Goal: Transaction & Acquisition: Purchase product/service

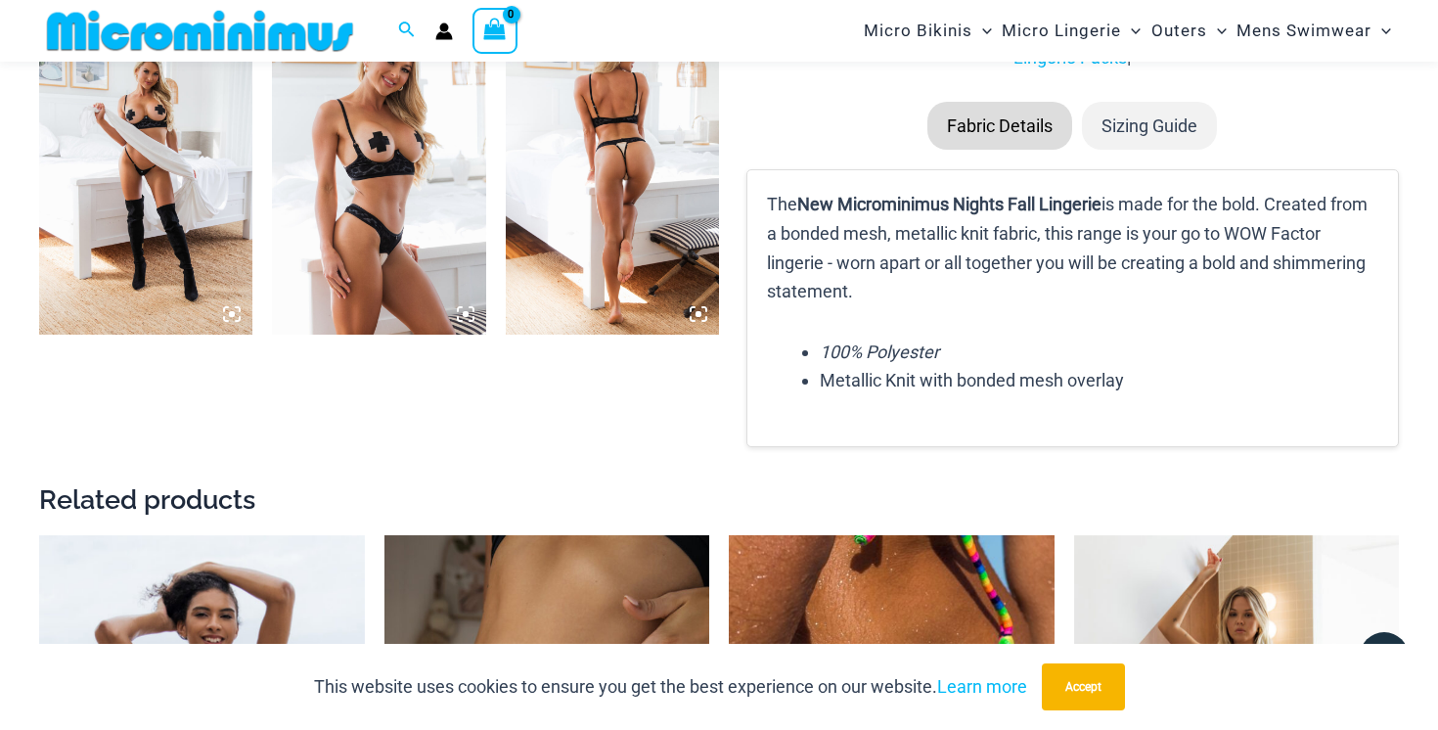
scroll to position [2344, 0]
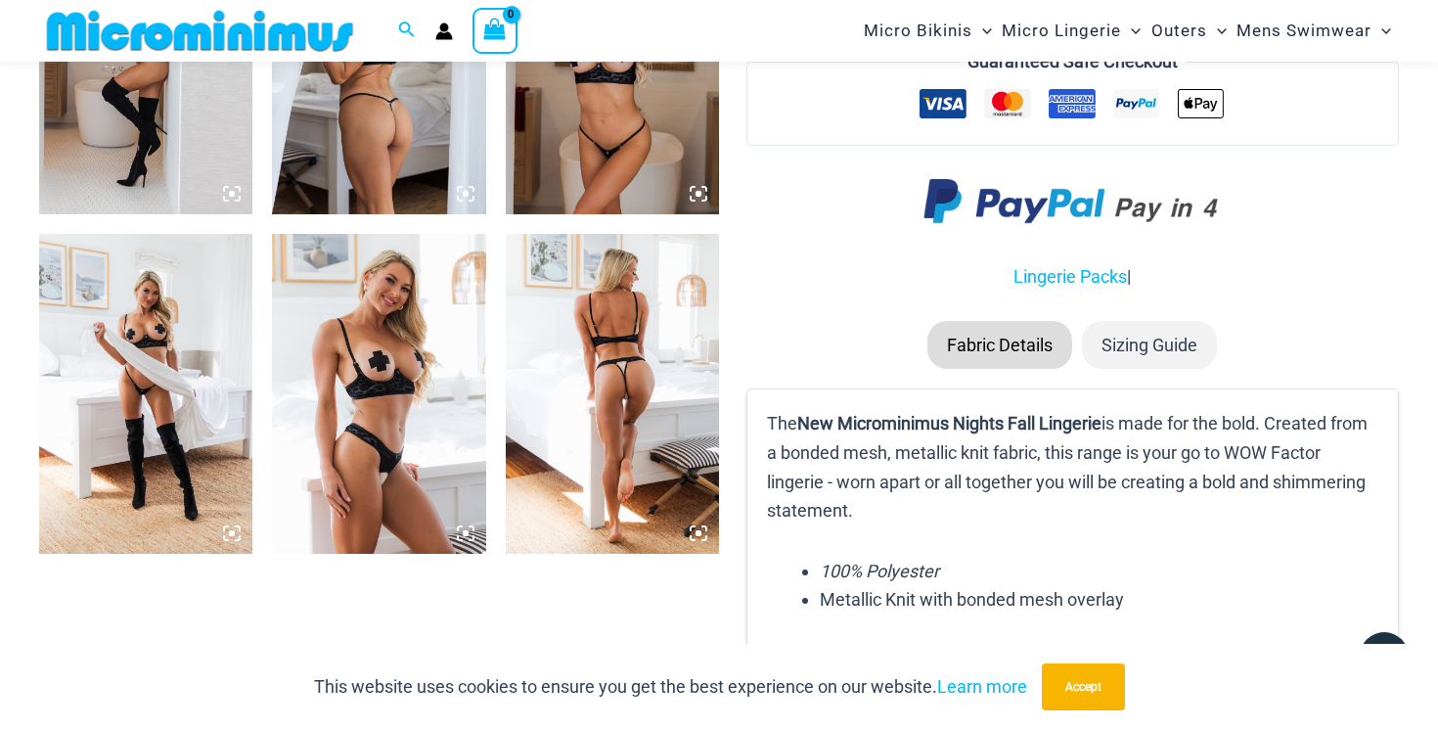
click at [699, 539] on icon at bounding box center [699, 533] width 18 height 18
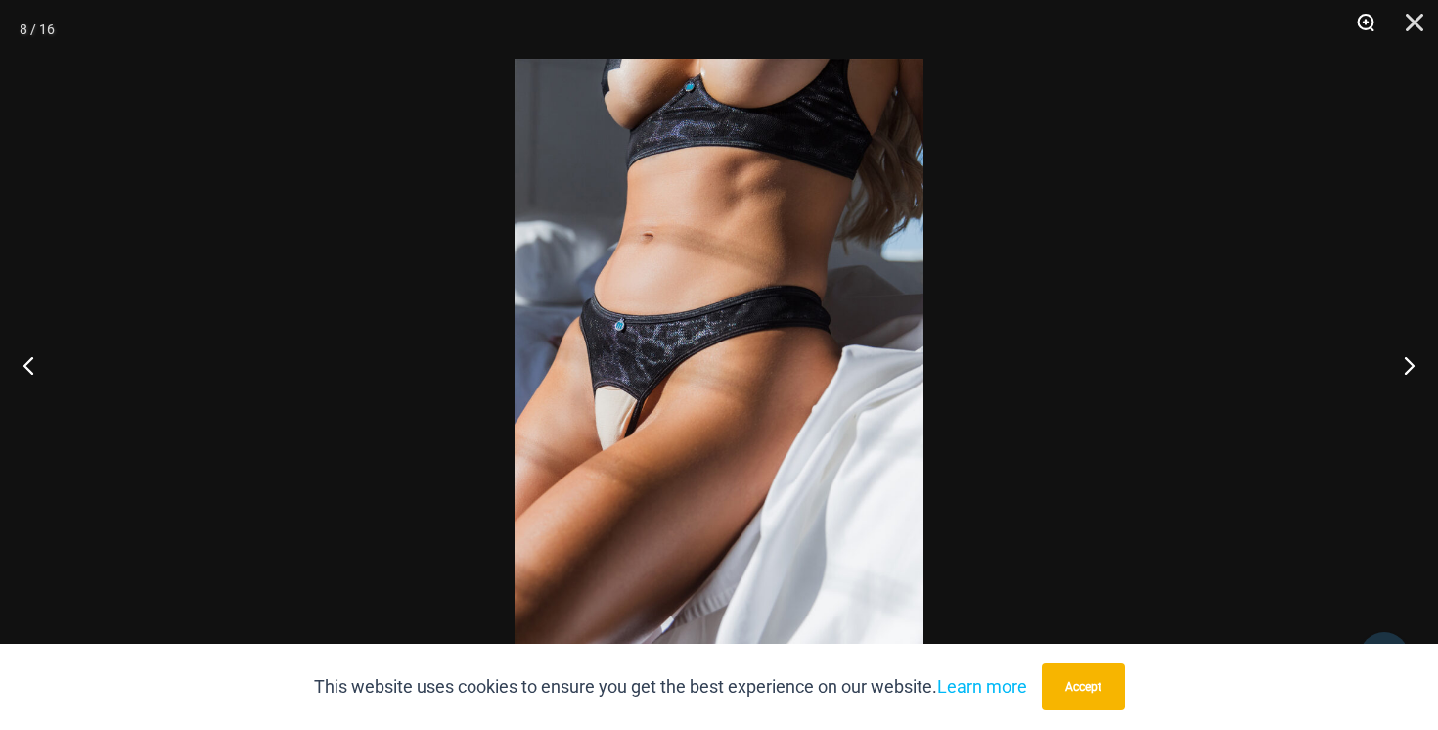
click at [1369, 28] on button "Zoom" at bounding box center [1358, 29] width 49 height 59
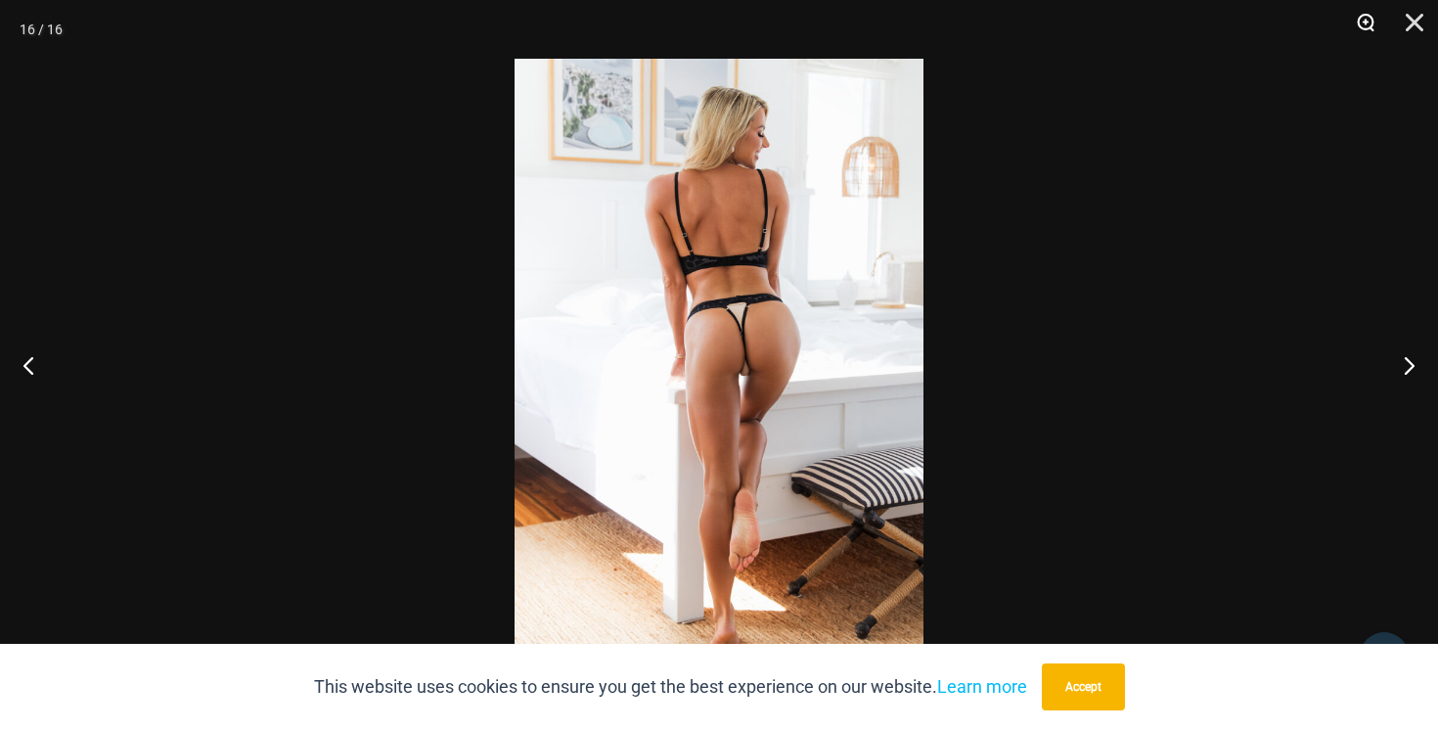
click at [1364, 29] on button "Zoom" at bounding box center [1358, 29] width 49 height 59
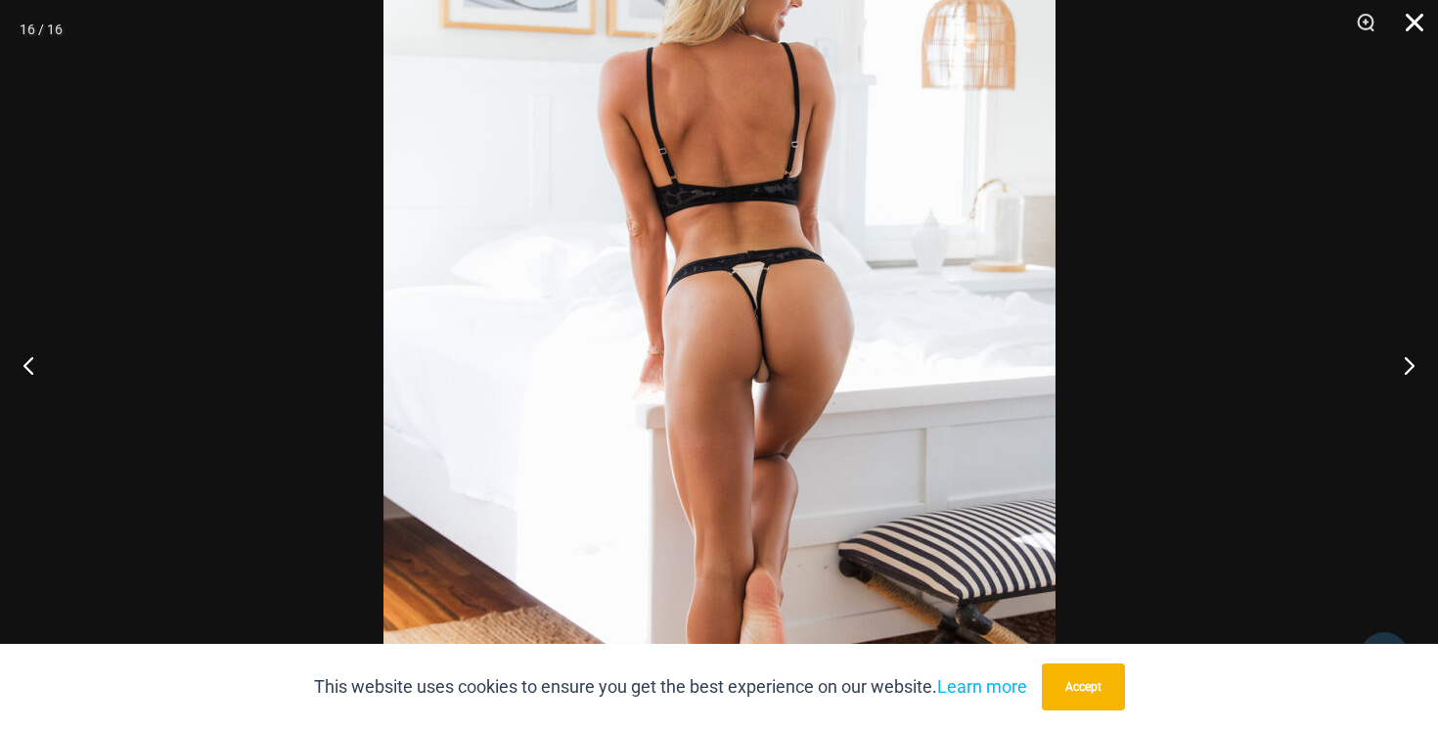
click at [1421, 21] on button "Close" at bounding box center [1407, 29] width 49 height 59
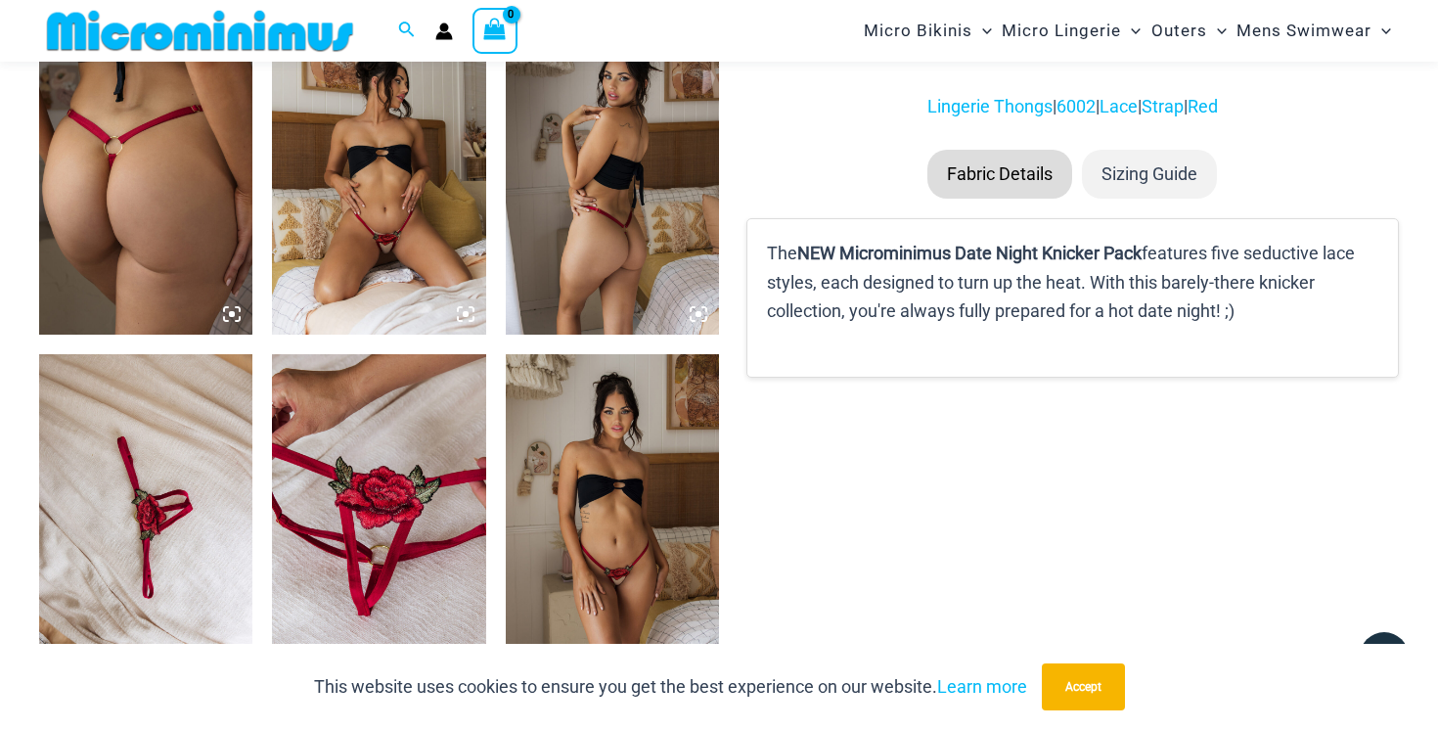
scroll to position [1061, 0]
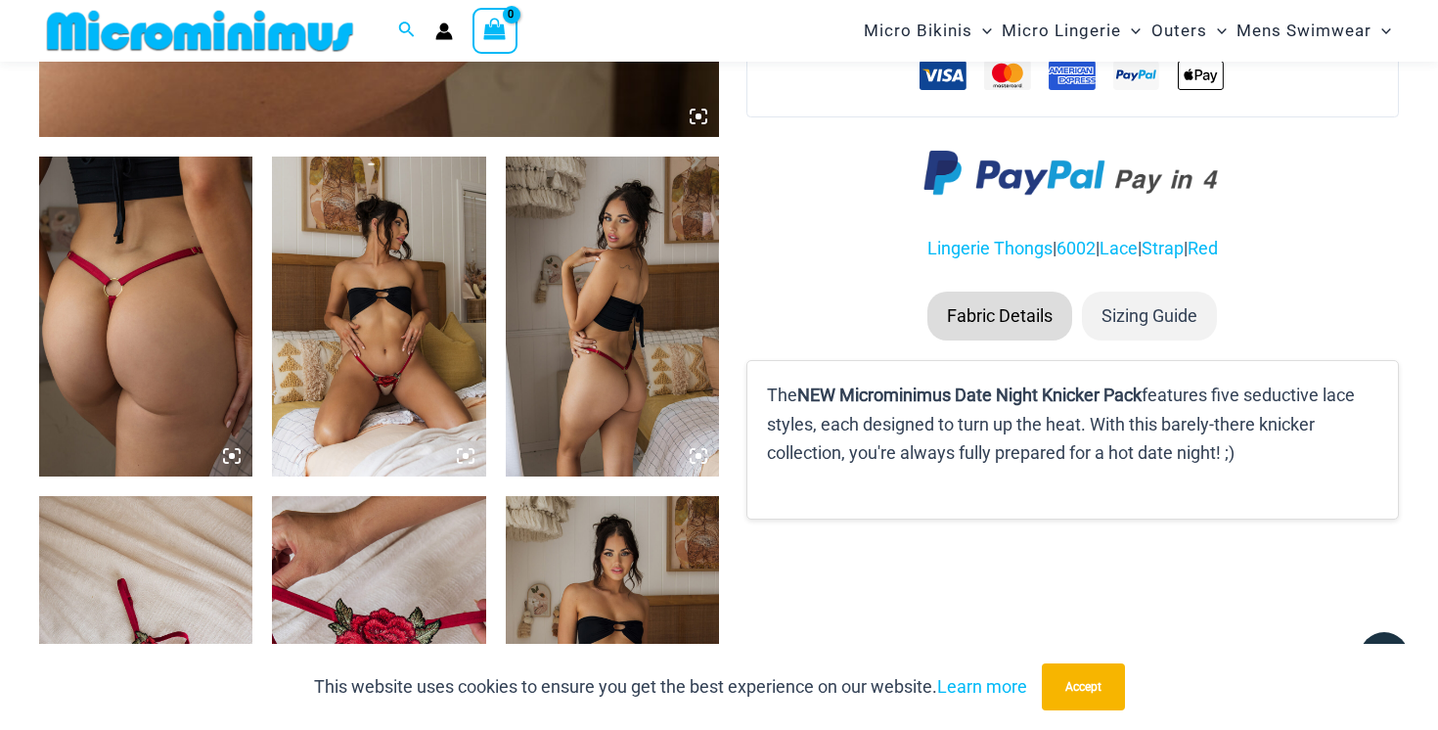
click at [222, 372] on img at bounding box center [145, 317] width 213 height 320
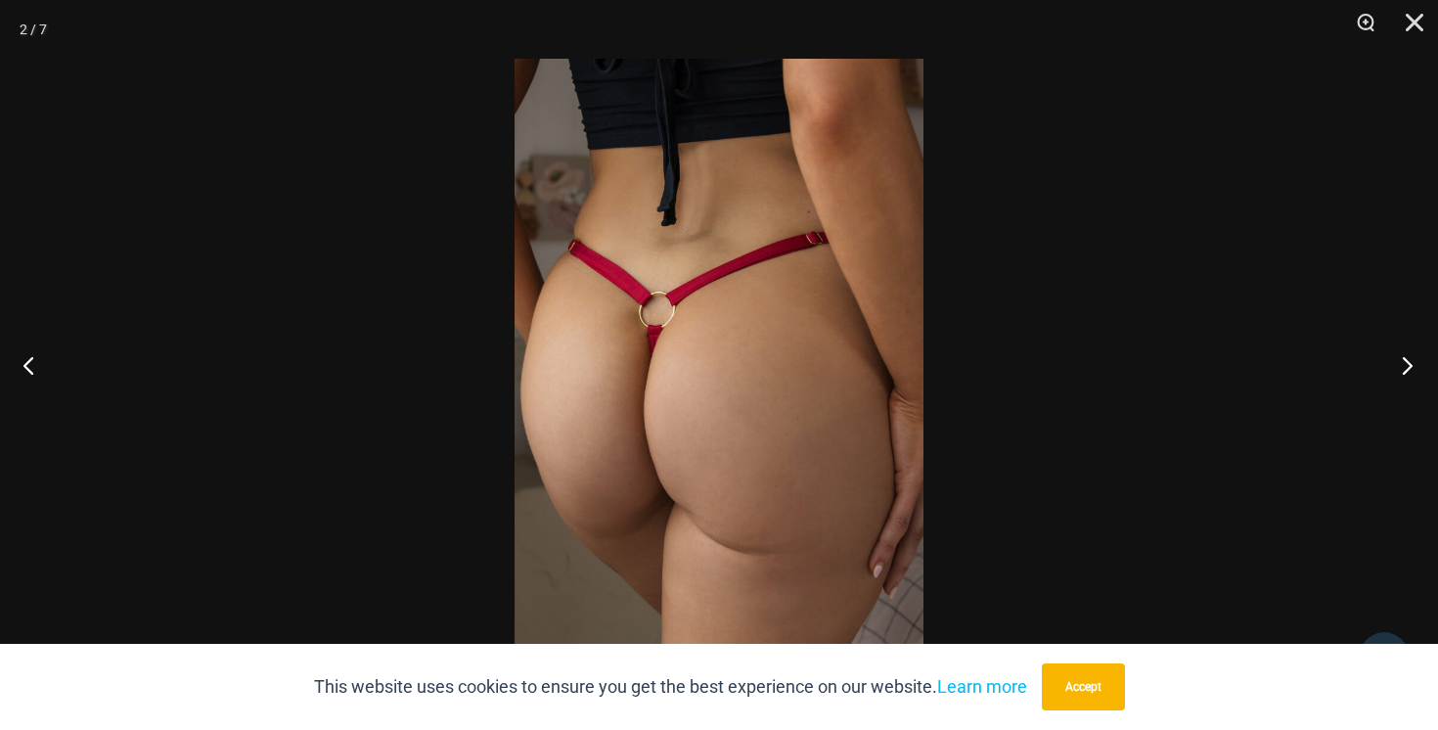
click at [1406, 362] on button "Next" at bounding box center [1401, 365] width 73 height 98
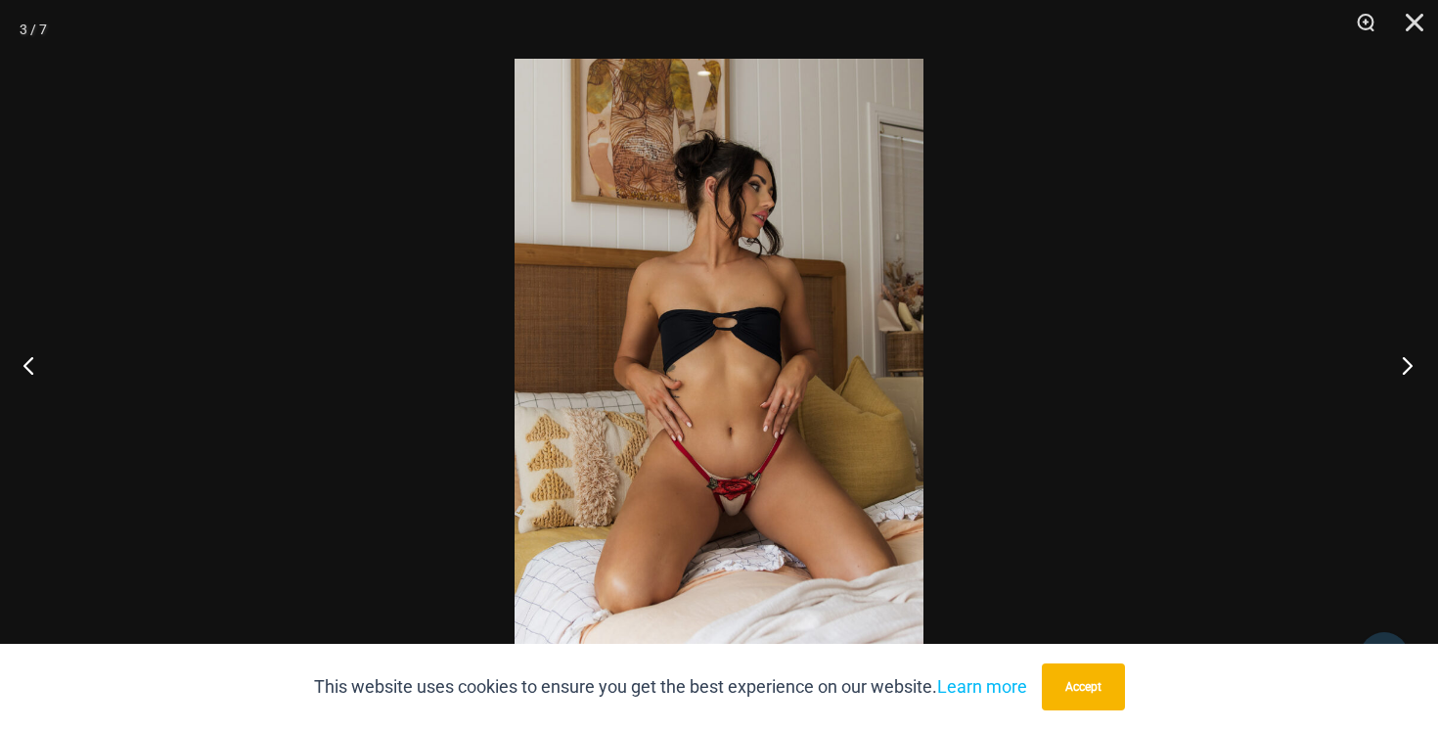
click at [1405, 362] on button "Next" at bounding box center [1401, 365] width 73 height 98
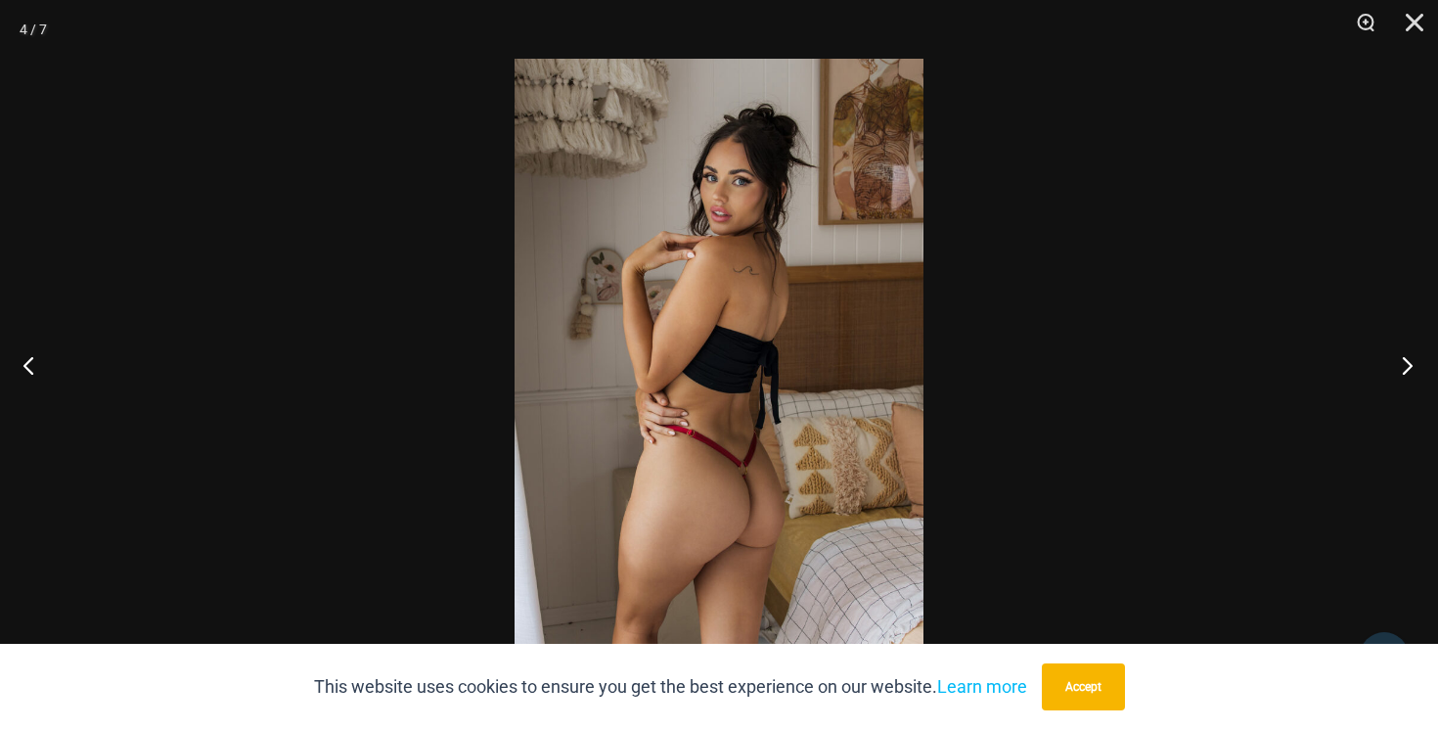
click at [1405, 362] on button "Next" at bounding box center [1401, 365] width 73 height 98
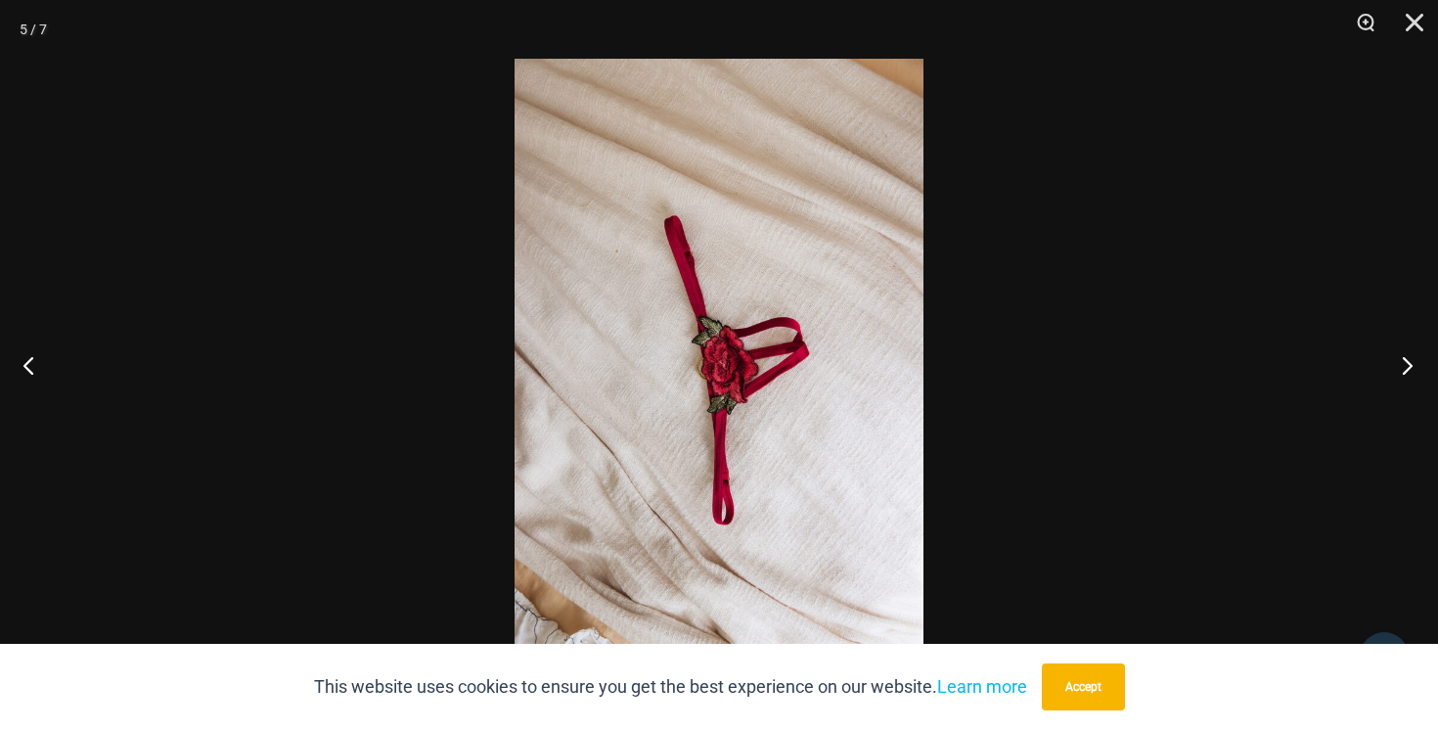
click at [1405, 362] on button "Next" at bounding box center [1401, 365] width 73 height 98
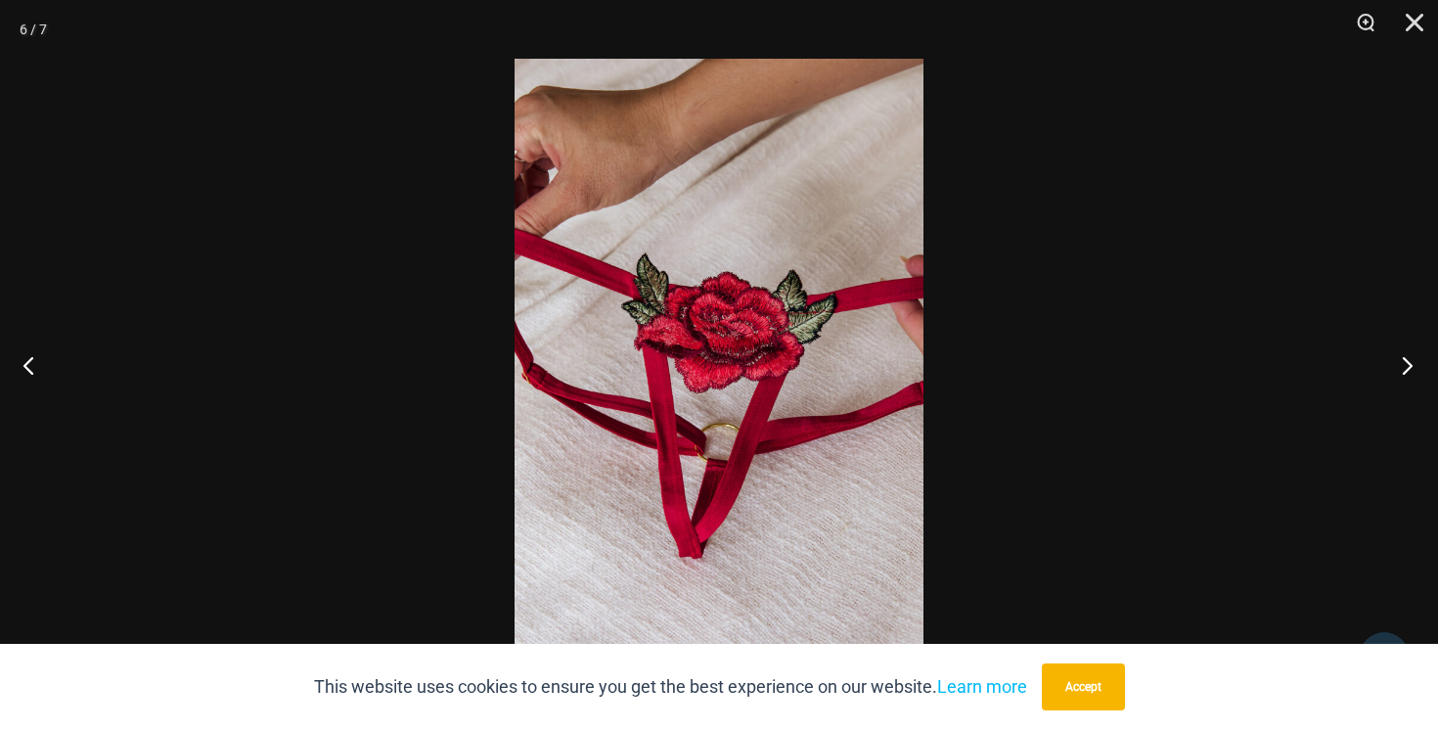
click at [1404, 362] on button "Next" at bounding box center [1401, 365] width 73 height 98
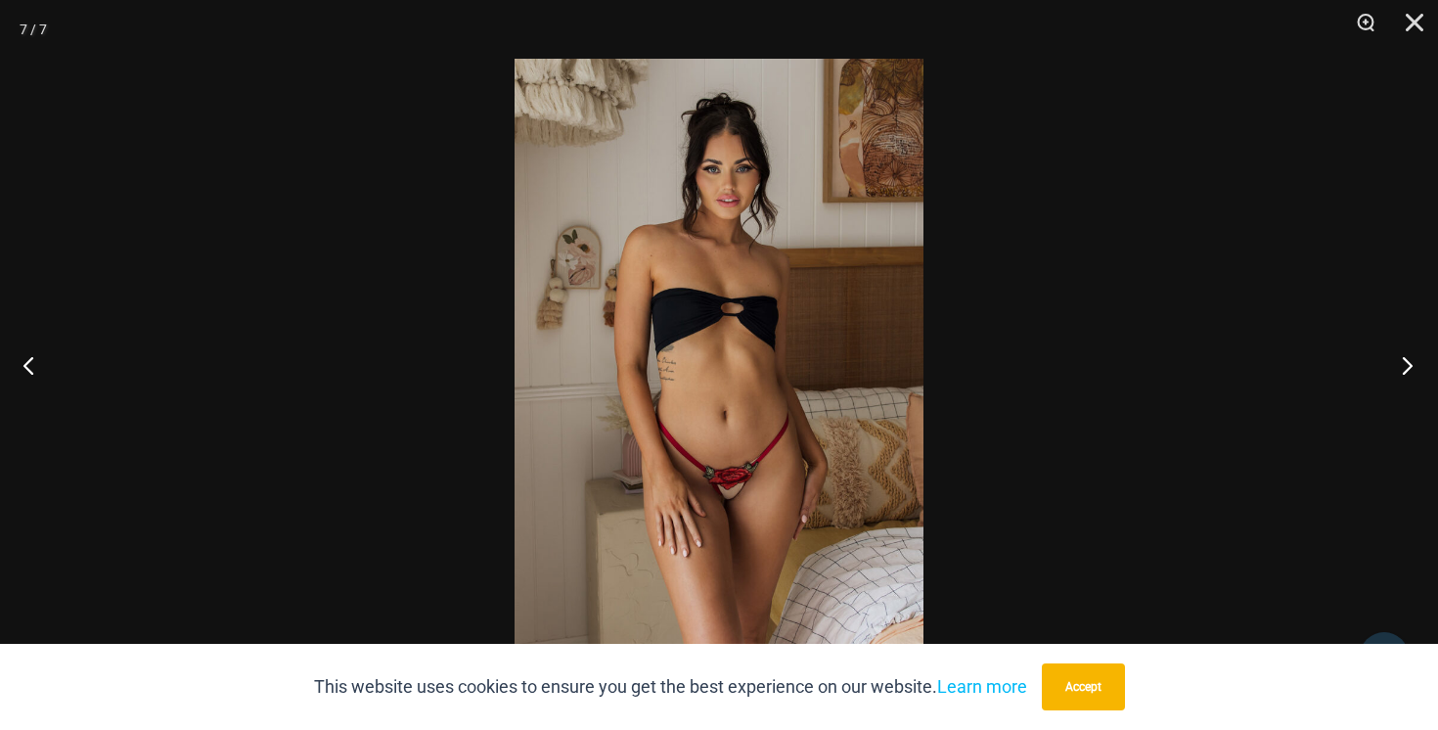
click at [1403, 362] on button "Next" at bounding box center [1401, 365] width 73 height 98
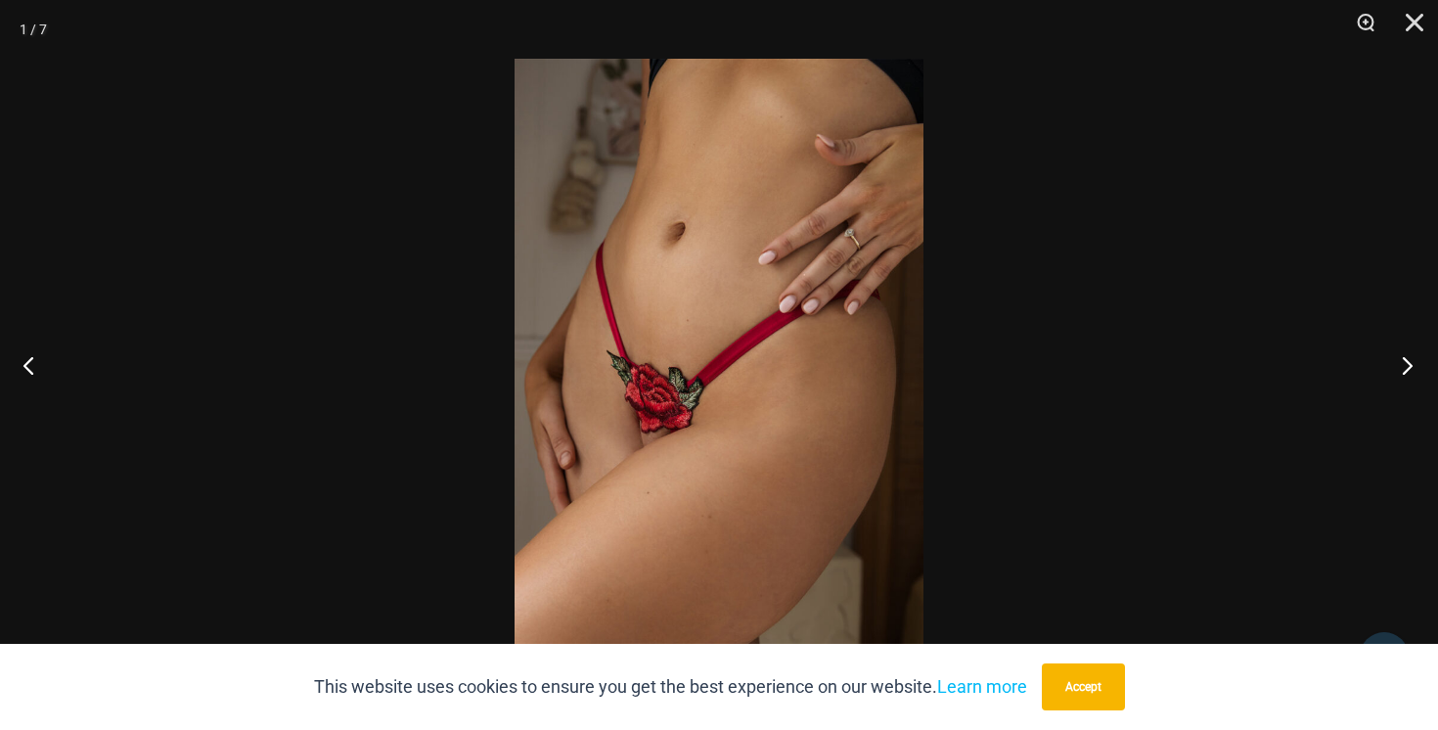
click at [1403, 362] on button "Next" at bounding box center [1401, 365] width 73 height 98
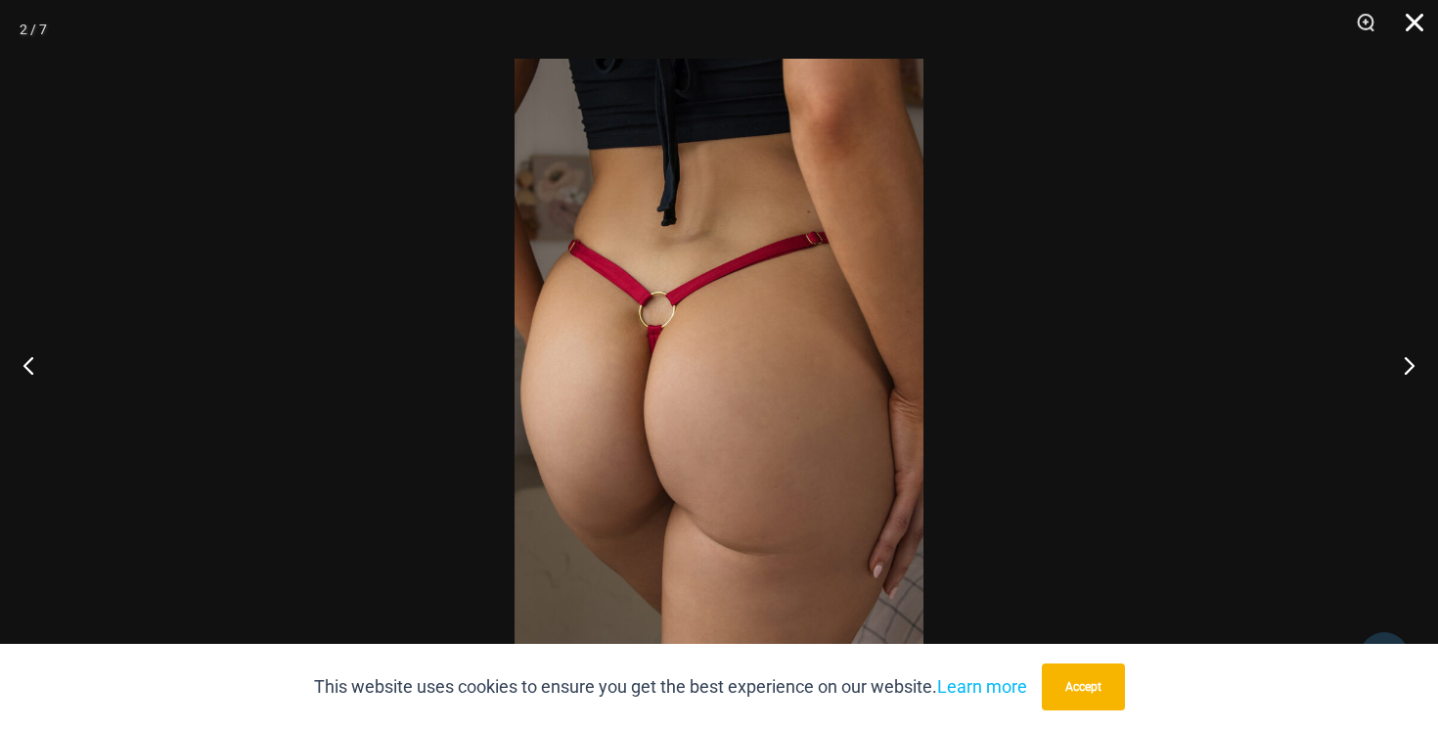
click at [1415, 27] on button "Close" at bounding box center [1407, 29] width 49 height 59
